Goal: Check status: Check status

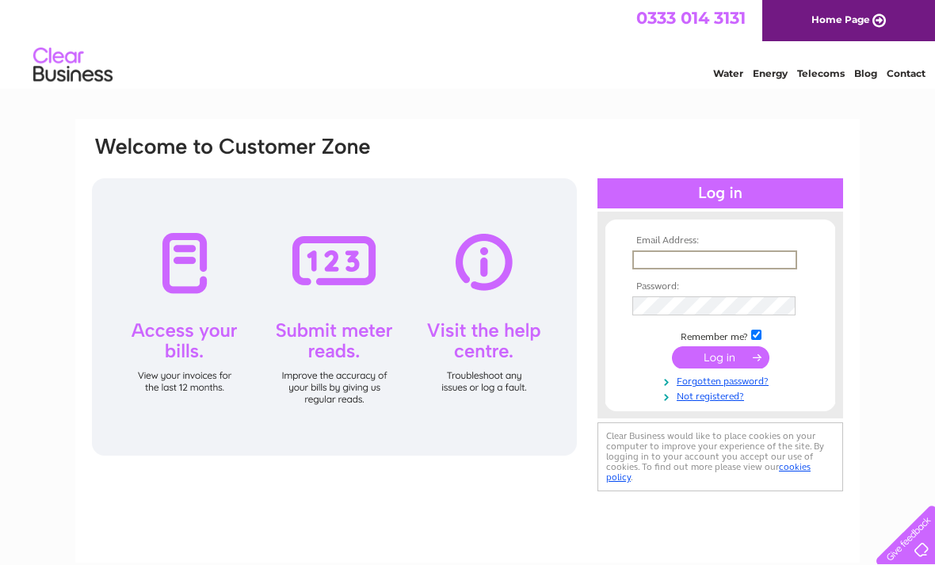
type input "andrew_goodsell@yahoo.com"
click at [720, 358] on input "submit" at bounding box center [720, 357] width 97 height 22
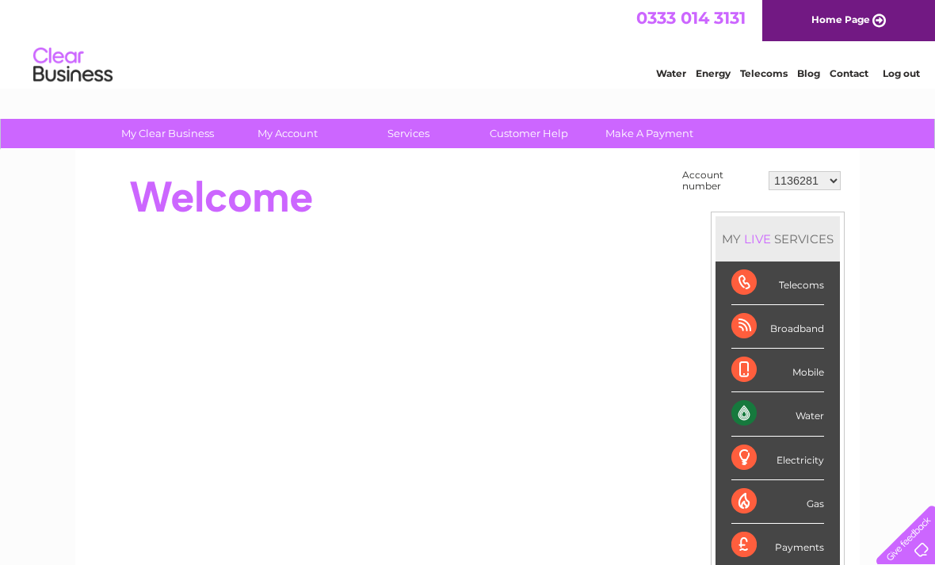
click at [828, 185] on select "1136281 30317911" at bounding box center [805, 180] width 72 height 19
select select "30317911"
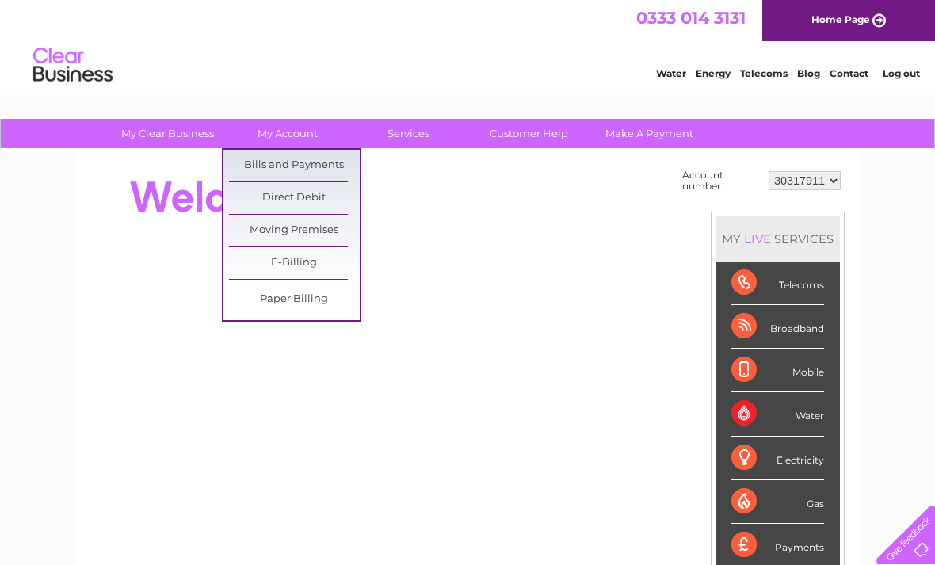
click at [337, 162] on link "Bills and Payments" at bounding box center [294, 166] width 131 height 32
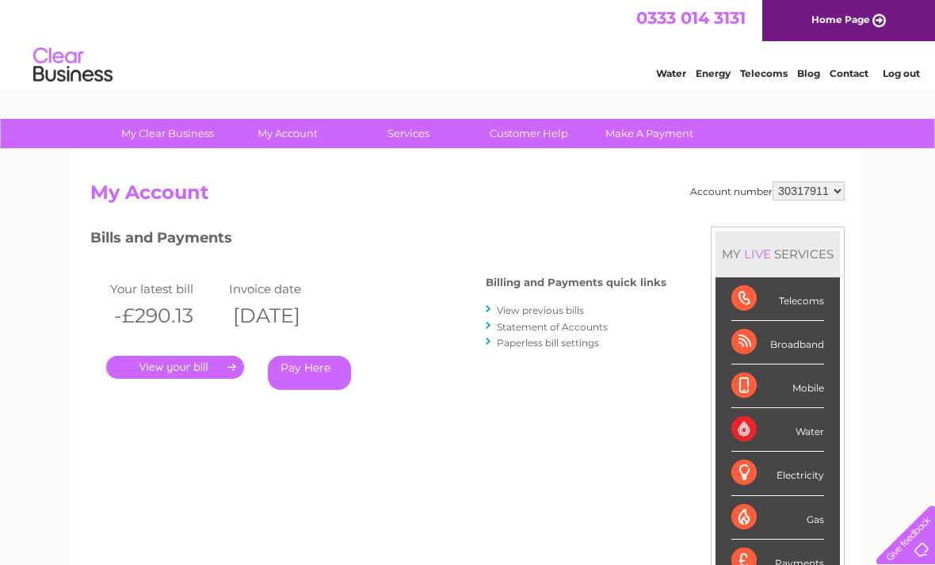
click at [828, 196] on select "1136281 30317911" at bounding box center [809, 190] width 72 height 19
select select "1136281"
click at [571, 323] on link "Statement of Accounts" at bounding box center [552, 327] width 111 height 12
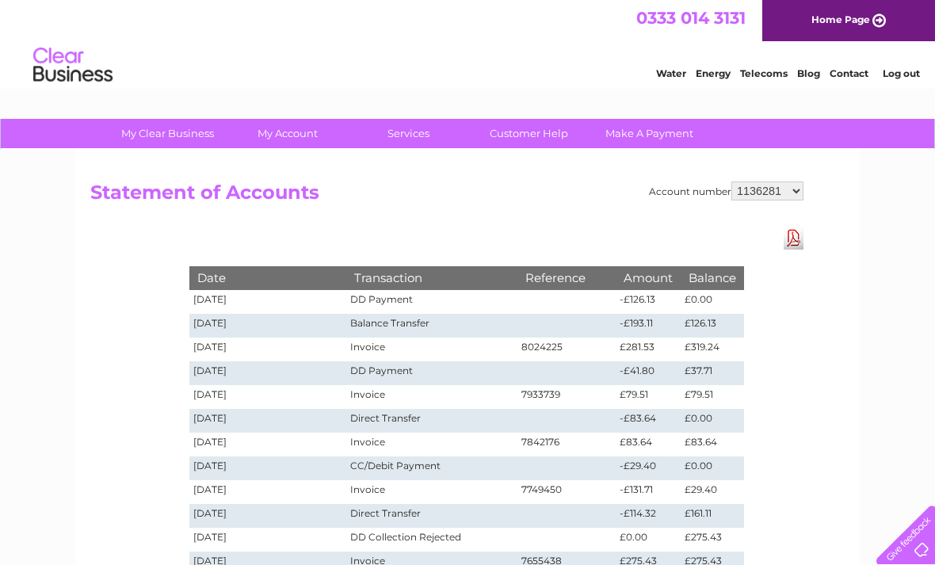
click at [791, 194] on select "1136281 30317911" at bounding box center [767, 190] width 72 height 19
select select "30317911"
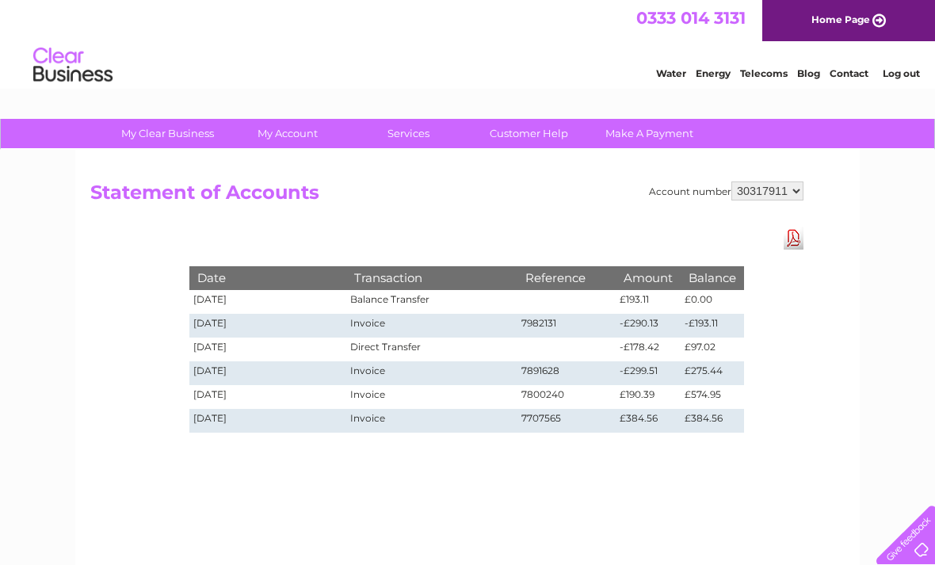
click at [789, 197] on select "1136281 30317911" at bounding box center [767, 190] width 72 height 19
select select "1136281"
